Goal: Information Seeking & Learning: Learn about a topic

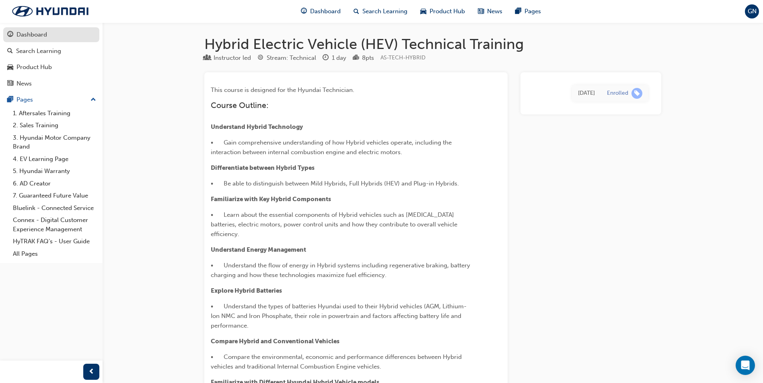
click at [44, 36] on div "Dashboard" at bounding box center [31, 34] width 31 height 9
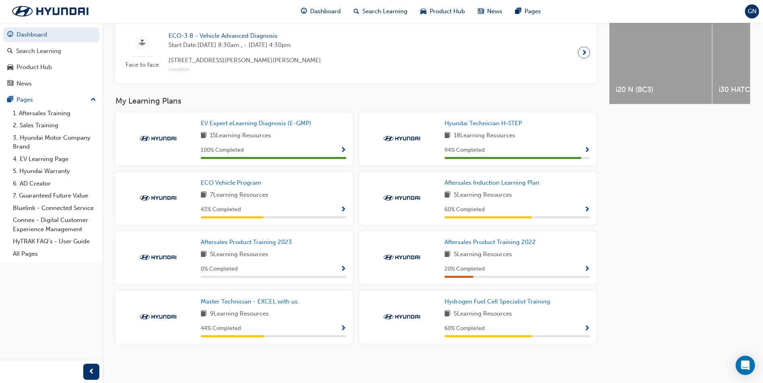
scroll to position [330, 0]
click at [271, 301] on span "Master Technician - EXCEL with us." at bounding box center [250, 301] width 98 height 7
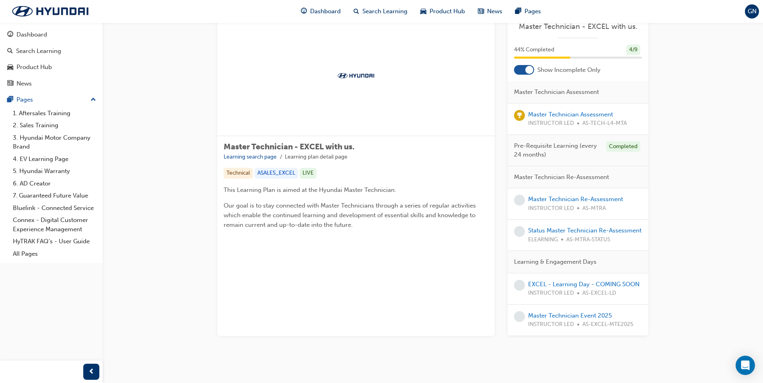
scroll to position [40, 0]
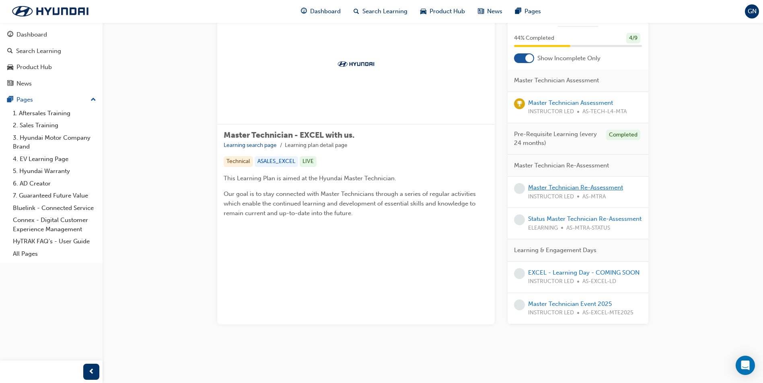
click at [553, 191] on link "Master Technician Re-Assessment" at bounding box center [575, 187] width 95 height 7
